Goal: Task Accomplishment & Management: Use online tool/utility

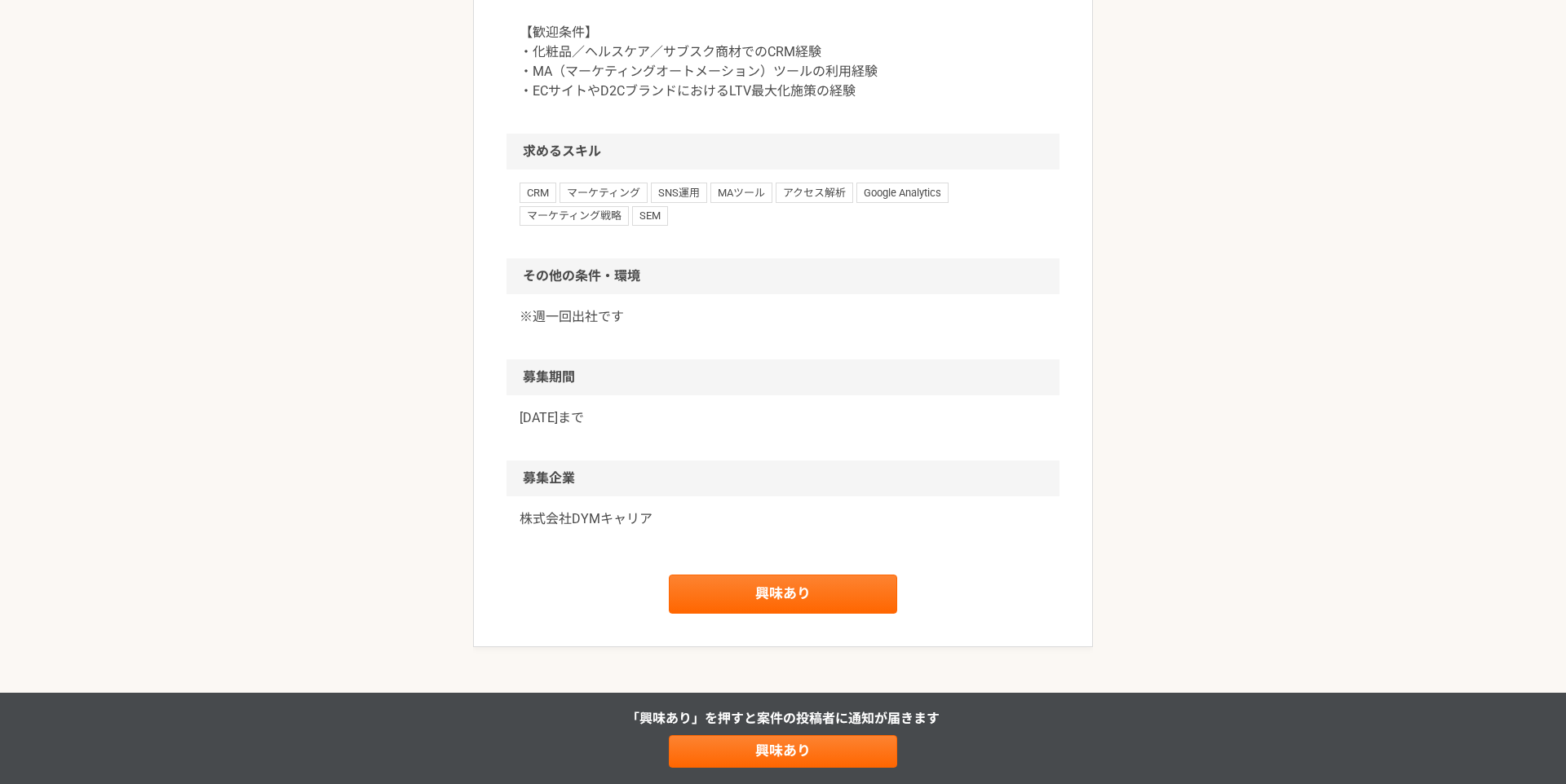
scroll to position [931, 0]
click at [785, 601] on link "興味あり" at bounding box center [783, 593] width 228 height 39
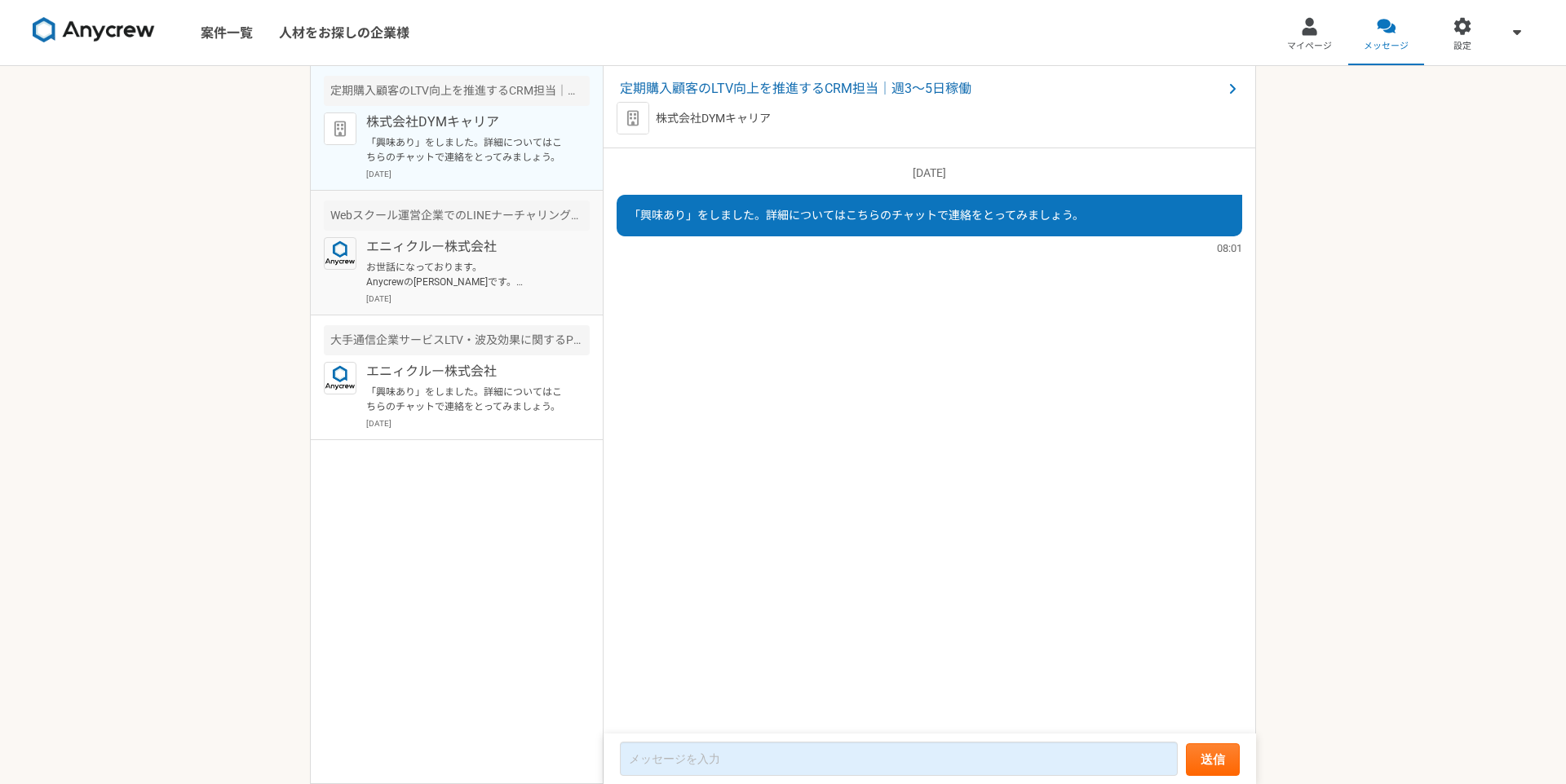
click at [445, 267] on p "お世話になっております。 Anycrewの[PERSON_NAME]です。 ご経歴を拝見させていただき、お声がけさせていただきました。 こちらの案件の応募はい…" at bounding box center [467, 274] width 202 height 30
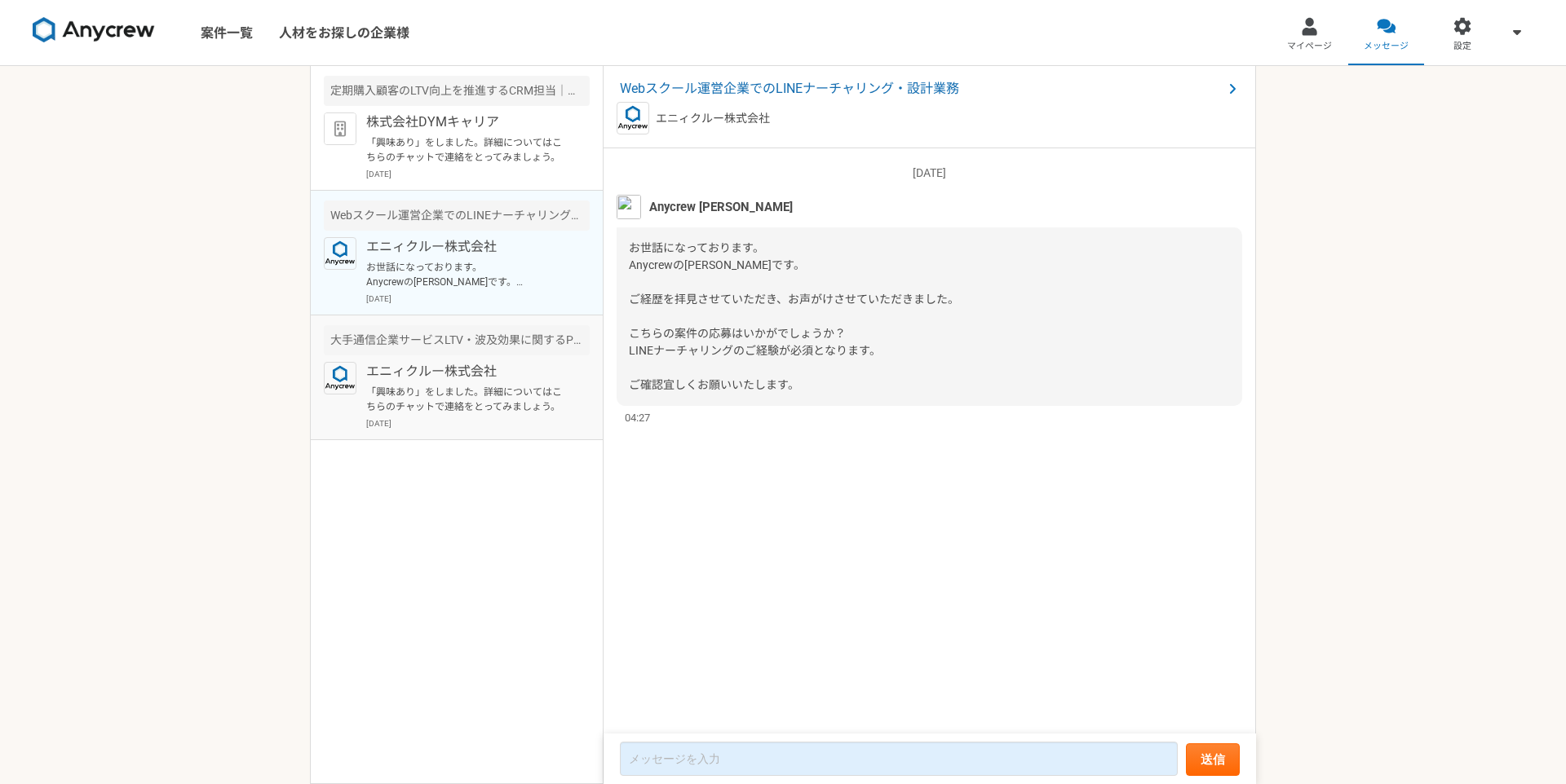
click at [452, 394] on p "「興味あり」をしました。詳細についてはこちらのチャットで連絡をとってみましょう。" at bounding box center [467, 399] width 202 height 30
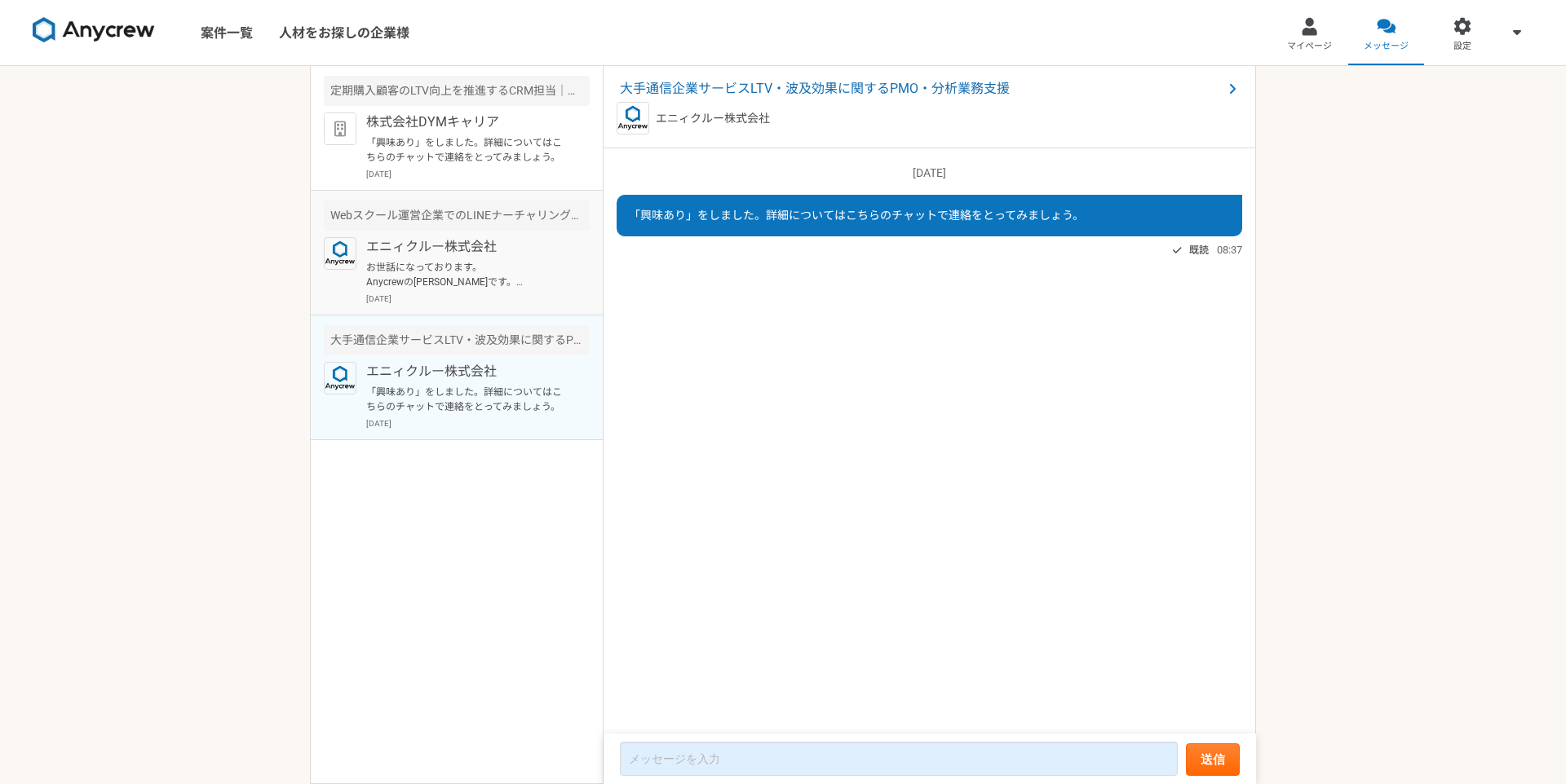
click at [436, 295] on p "[DATE]" at bounding box center [478, 299] width 223 height 12
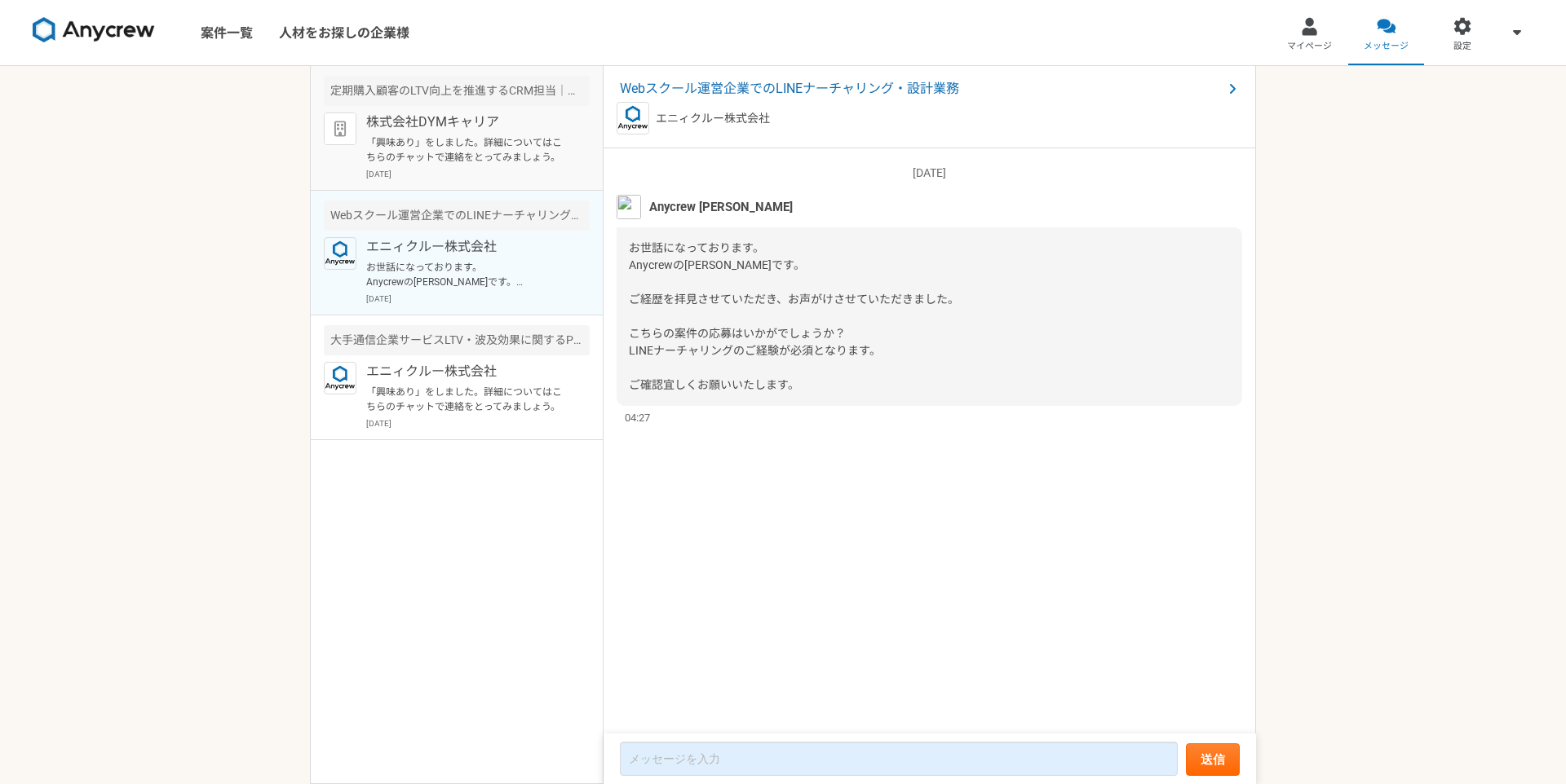
click at [412, 129] on p "株式会社DYMキャリア" at bounding box center [467, 122] width 202 height 20
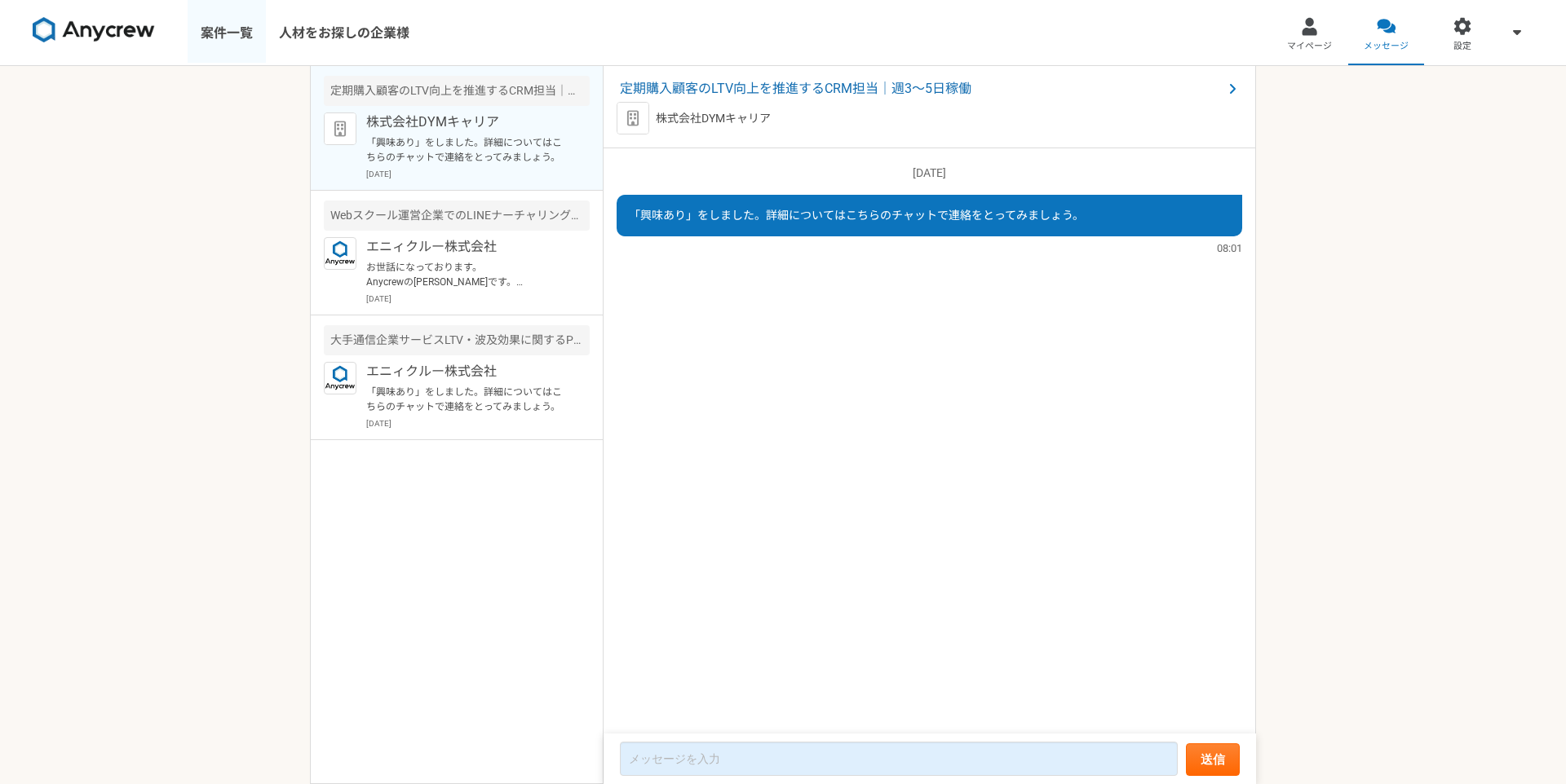
click at [247, 23] on link "案件一覧" at bounding box center [227, 32] width 78 height 65
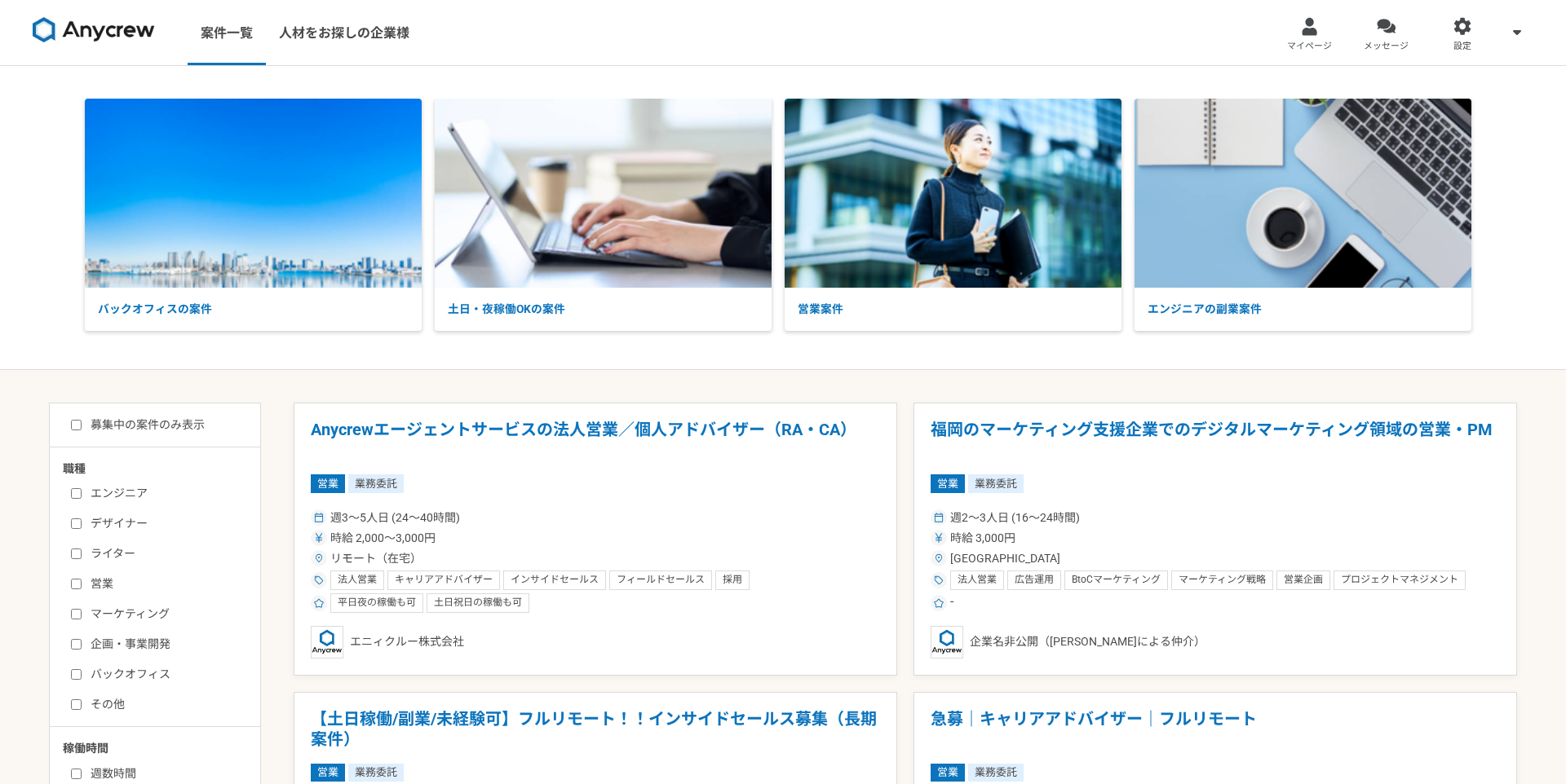
click at [90, 609] on label "マーケティング" at bounding box center [165, 615] width 188 height 17
click at [82, 609] on input "マーケティング" at bounding box center [76, 614] width 10 height 10
checkbox input "true"
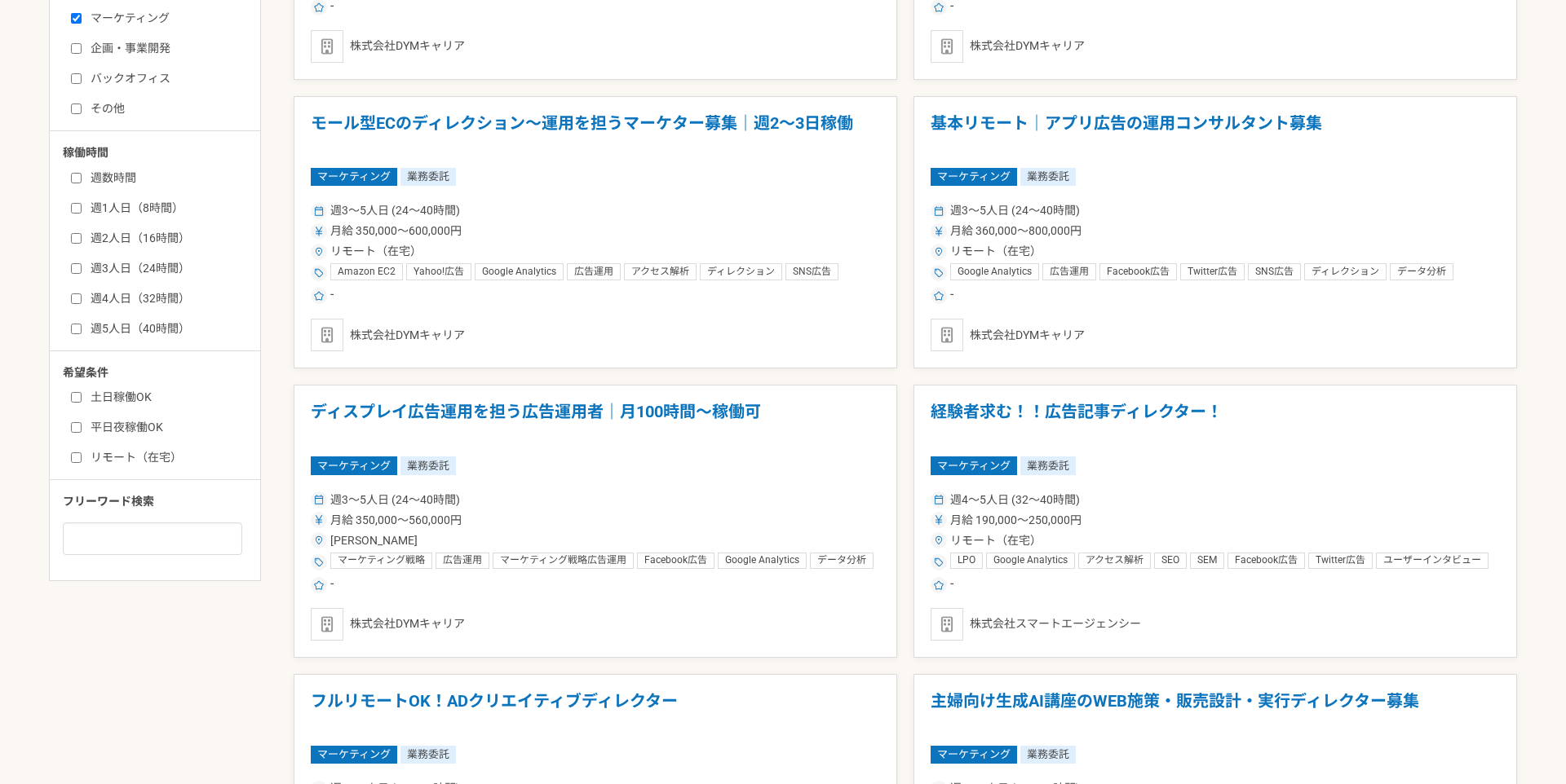
scroll to position [593, 0]
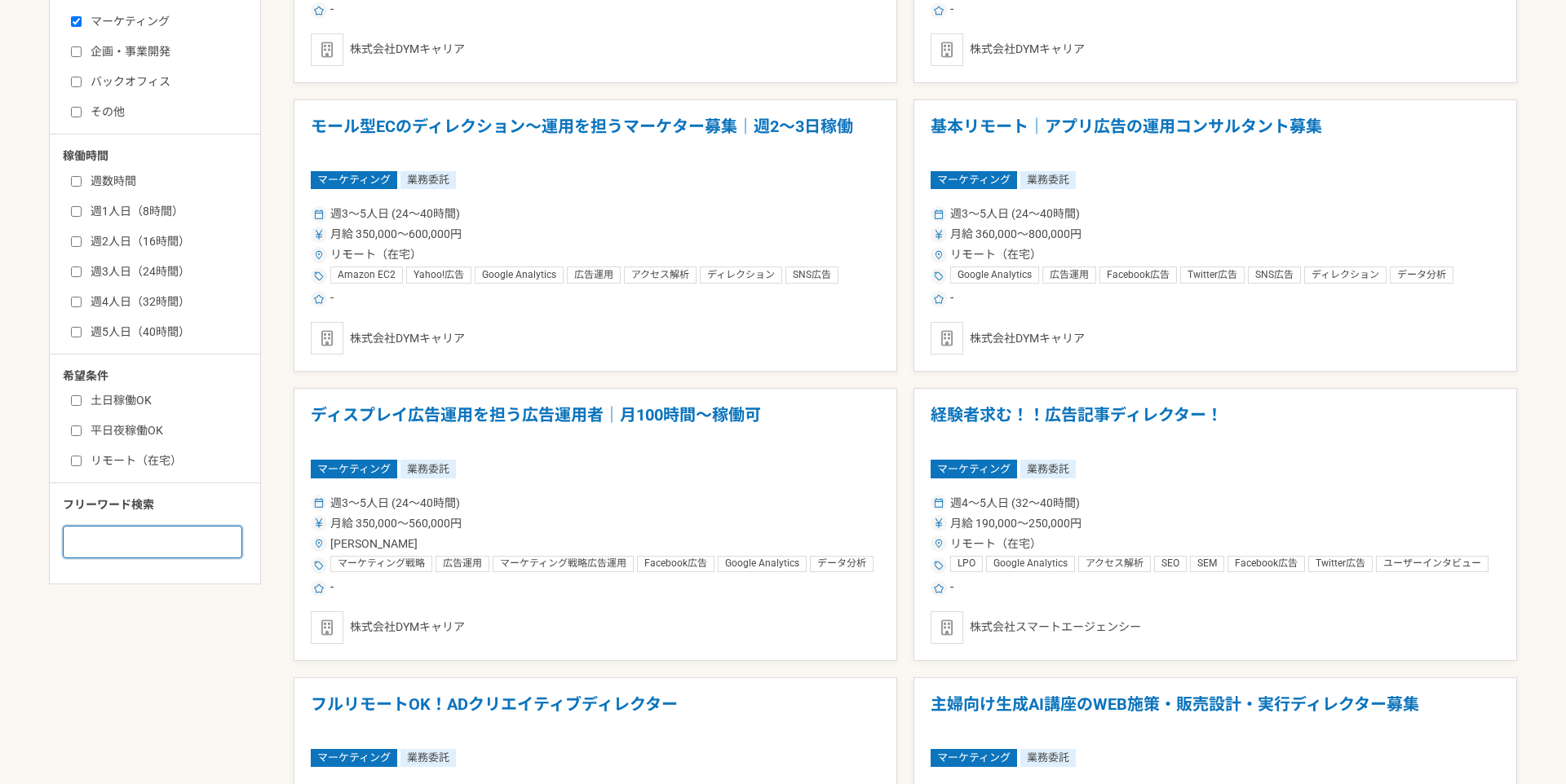
click at [107, 534] on input at bounding box center [152, 543] width 180 height 33
type input "CRM"
